Goal: Information Seeking & Learning: Learn about a topic

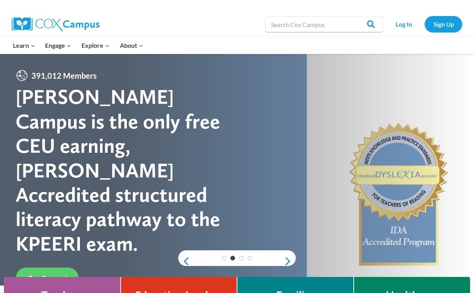
click at [404, 25] on link "Log In" at bounding box center [403, 24] width 34 height 16
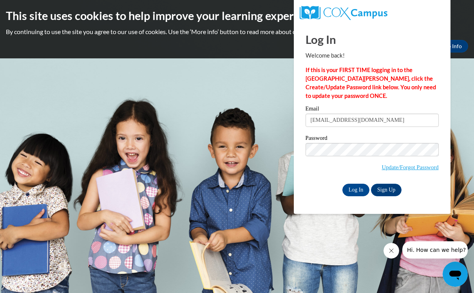
type input "Arneishad89@yahoo.com"
click at [355, 189] on input "Log In" at bounding box center [355, 190] width 27 height 13
click at [355, 188] on input "Log In" at bounding box center [355, 190] width 27 height 13
click at [388, 121] on input "Arneishad89@yahoo.com" at bounding box center [371, 120] width 133 height 13
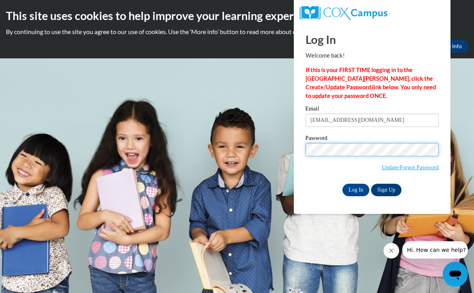
click at [355, 189] on input "Log In" at bounding box center [355, 190] width 27 height 13
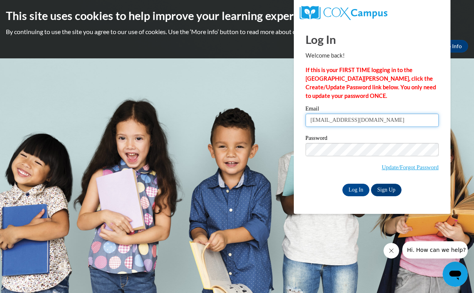
click at [355, 189] on input "Log In" at bounding box center [355, 190] width 27 height 13
click at [392, 250] on icon "Close message from company" at bounding box center [391, 250] width 6 height 6
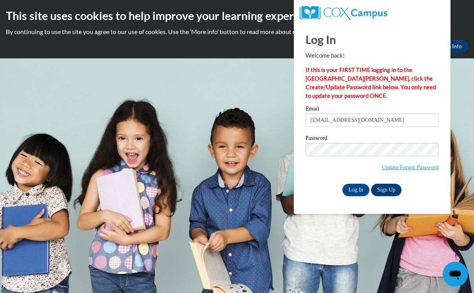
click at [354, 189] on input "Log In" at bounding box center [355, 190] width 27 height 13
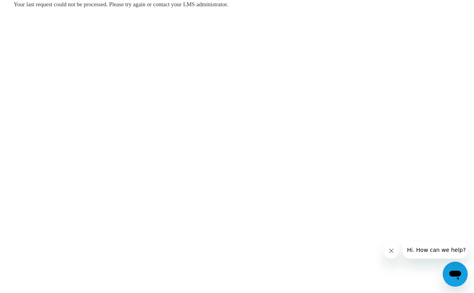
click at [381, 256] on body "Your last request could not be processed. Please try again or contact your LMS …" at bounding box center [237, 146] width 474 height 293
click at [389, 252] on icon "Close message from company" at bounding box center [391, 250] width 6 height 6
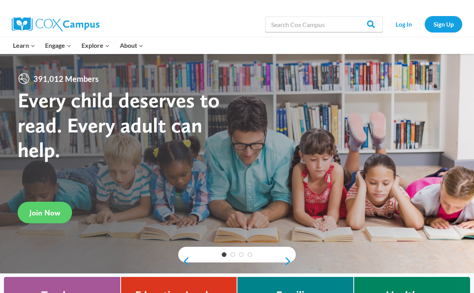
click at [401, 28] on link "Log In" at bounding box center [403, 24] width 34 height 16
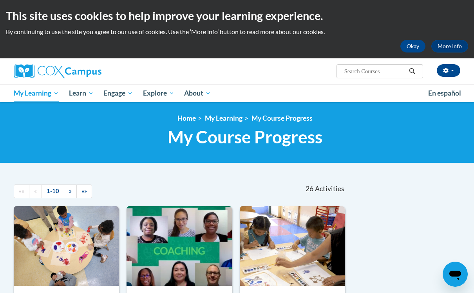
click at [0, 0] on span "All Courses" at bounding box center [0, 0] width 0 height 0
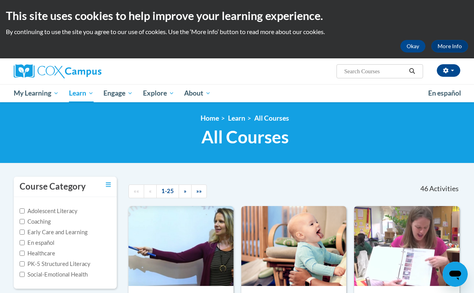
click at [23, 232] on input "Early Care and Learning" at bounding box center [22, 231] width 5 height 5
checkbox input "true"
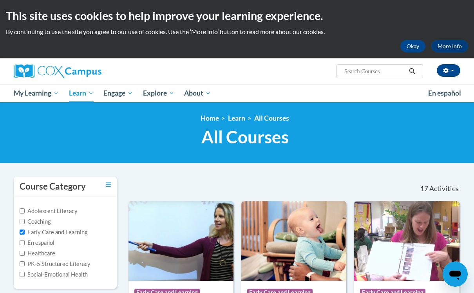
click at [22, 262] on input "PK-5 Structured Literacy" at bounding box center [22, 263] width 5 height 5
checkbox input "true"
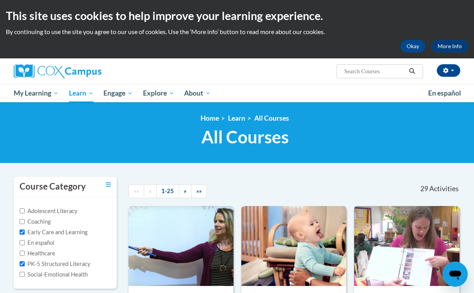
click at [24, 272] on input "Social-Emotional Health" at bounding box center [22, 274] width 5 height 5
checkbox input "true"
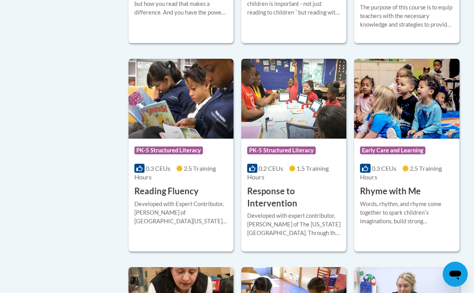
scroll to position [1526, 0]
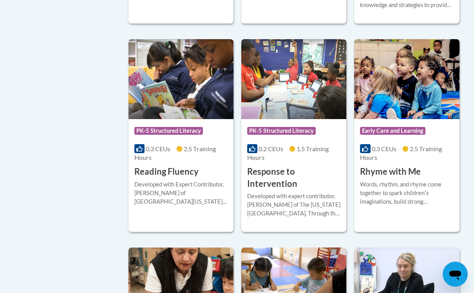
click at [186, 168] on h3 "Reading Fluency" at bounding box center [166, 172] width 64 height 12
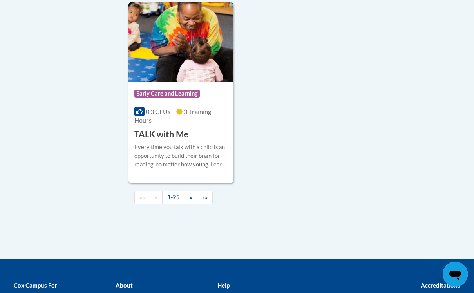
scroll to position [1991, 0]
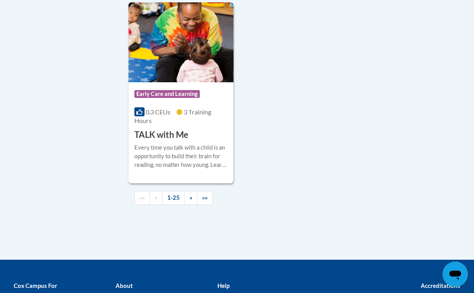
click at [192, 191] on link "»" at bounding box center [190, 198] width 13 height 14
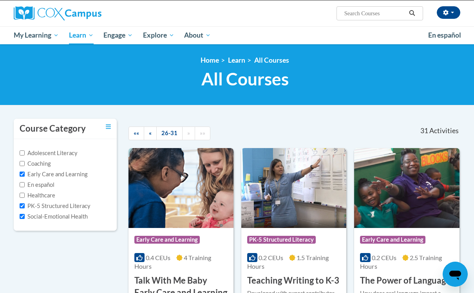
scroll to position [0, 0]
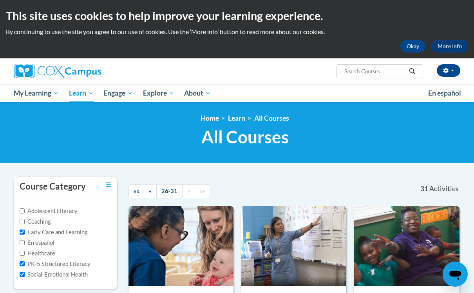
click at [22, 208] on input "Adolescent Literacy" at bounding box center [22, 210] width 5 height 5
checkbox input "true"
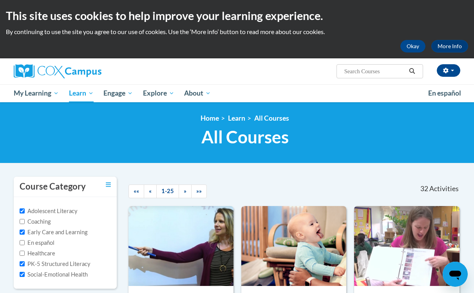
click at [25, 230] on label "Early Care and Learning" at bounding box center [54, 232] width 68 height 9
click at [25, 230] on input "Early Care and Learning" at bounding box center [22, 231] width 5 height 5
checkbox input "false"
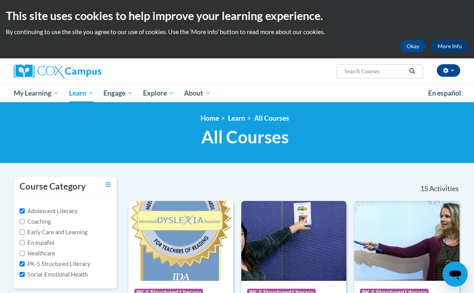
click at [24, 263] on input "PK-5 Structured Literacy" at bounding box center [22, 263] width 5 height 5
checkbox input "false"
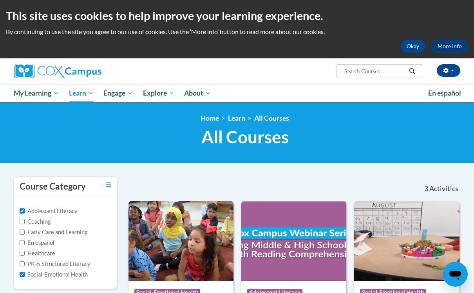
click at [23, 273] on input "Social-Emotional Health" at bounding box center [22, 274] width 5 height 5
checkbox input "false"
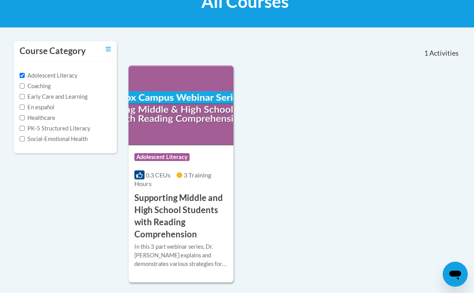
scroll to position [139, 0]
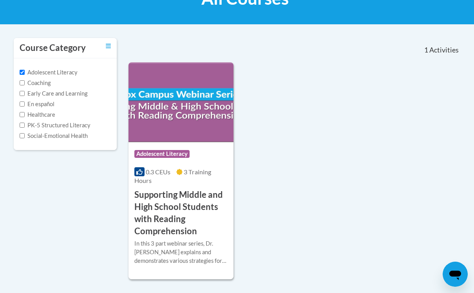
click at [21, 72] on input "Adolescent Literacy" at bounding box center [22, 72] width 5 height 5
checkbox input "false"
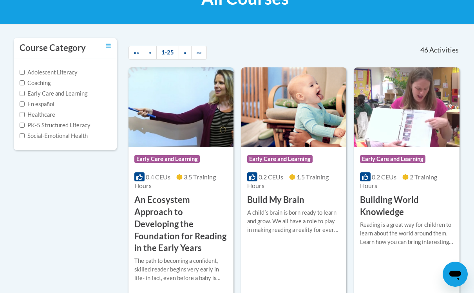
click at [22, 85] on input "Coaching" at bounding box center [22, 82] width 5 height 5
checkbox input "true"
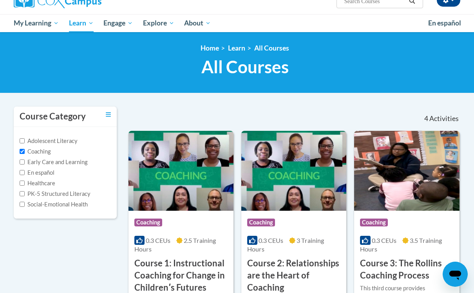
scroll to position [63, 0]
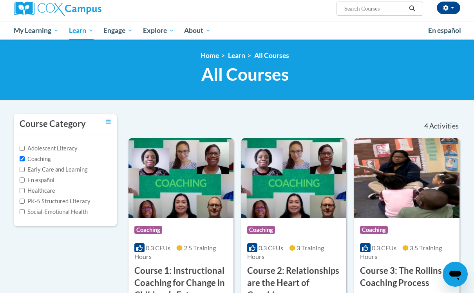
click at [27, 188] on label "Healthcare" at bounding box center [38, 190] width 36 height 9
click at [25, 188] on input "Healthcare" at bounding box center [22, 190] width 5 height 5
checkbox input "true"
click at [21, 156] on input "Coaching" at bounding box center [22, 158] width 5 height 5
checkbox input "false"
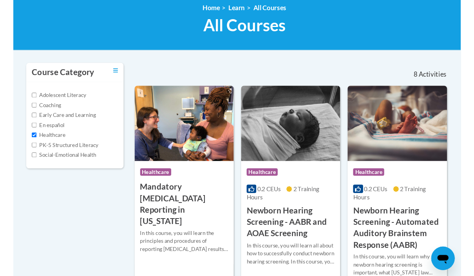
scroll to position [0, 0]
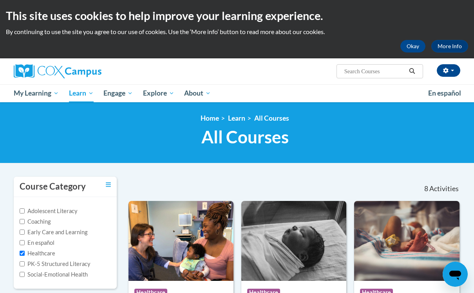
click at [26, 252] on label "Healthcare" at bounding box center [38, 253] width 36 height 9
click at [25, 252] on input "Healthcare" at bounding box center [22, 253] width 5 height 5
checkbox input "false"
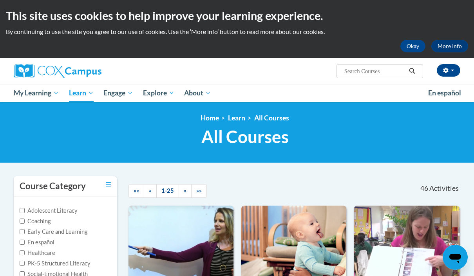
click at [0, 0] on span "My Course Progress" at bounding box center [0, 0] width 0 height 0
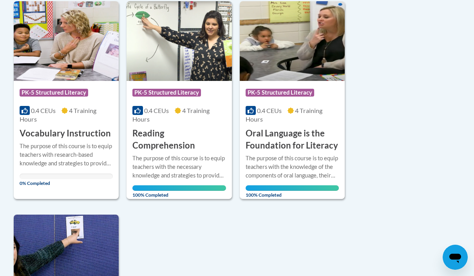
scroll to position [671, 0]
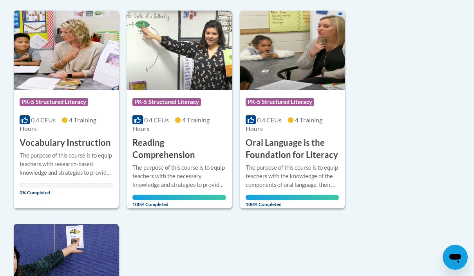
click at [66, 78] on img at bounding box center [66, 51] width 105 height 80
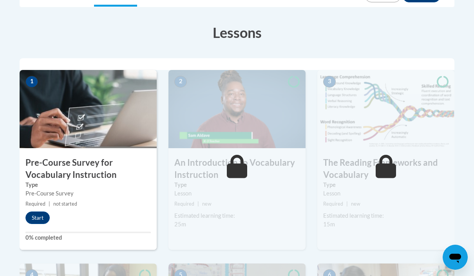
scroll to position [215, 0]
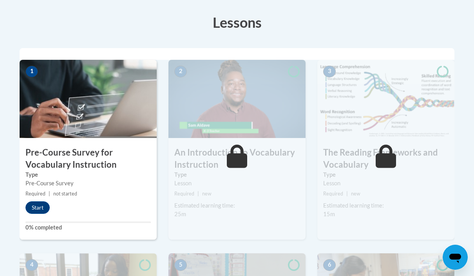
click at [40, 207] on button "Start" at bounding box center [37, 208] width 24 height 13
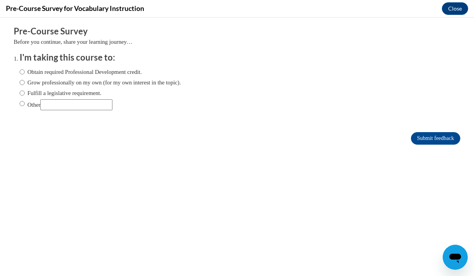
scroll to position [0, 0]
click at [27, 68] on label "Obtain required Professional Development credit." at bounding box center [81, 72] width 122 height 9
click at [25, 68] on input "Obtain required Professional Development credit." at bounding box center [22, 72] width 5 height 9
radio input "true"
click at [437, 139] on input "Submit feedback" at bounding box center [435, 138] width 49 height 13
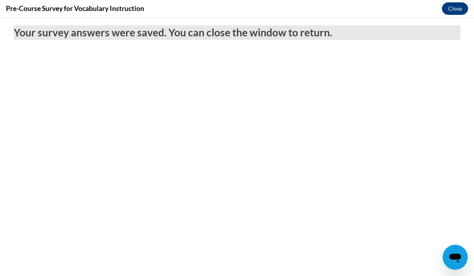
click at [454, 7] on button "Close" at bounding box center [455, 8] width 26 height 13
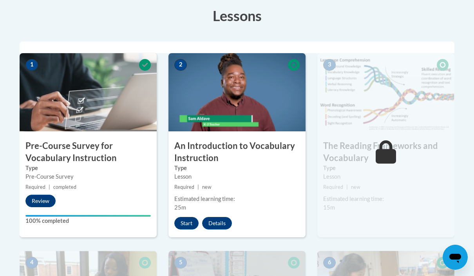
click at [185, 220] on button "Start" at bounding box center [186, 223] width 24 height 13
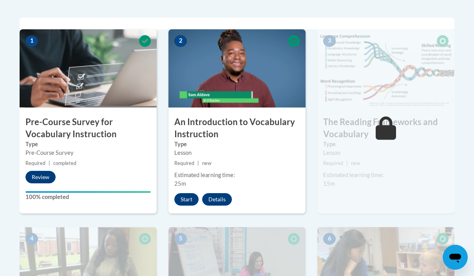
scroll to position [249, 0]
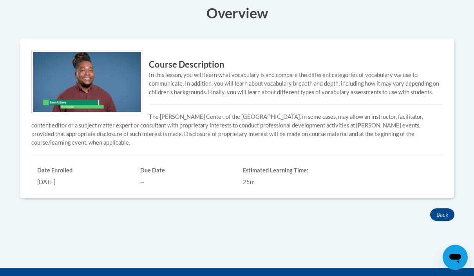
scroll to position [180, 0]
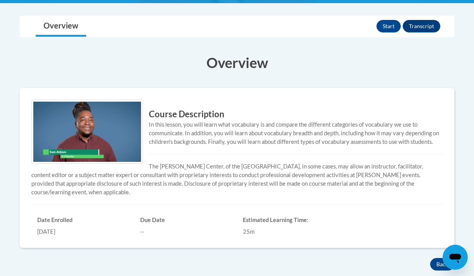
click at [387, 26] on button "Start" at bounding box center [388, 26] width 24 height 13
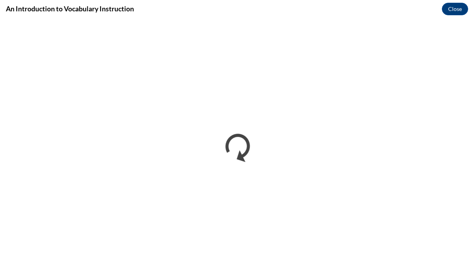
scroll to position [0, 0]
